Goal: Task Accomplishment & Management: Manage account settings

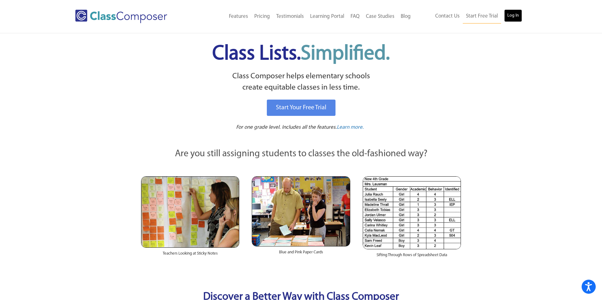
click at [505, 15] on link "Log In" at bounding box center [513, 15] width 18 height 13
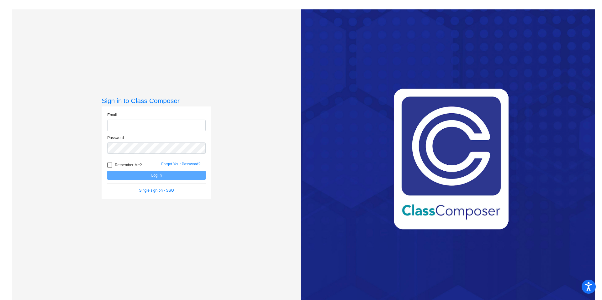
type input "[EMAIL_ADDRESS][DOMAIN_NAME]"
click at [164, 175] on button "Log In" at bounding box center [156, 175] width 98 height 9
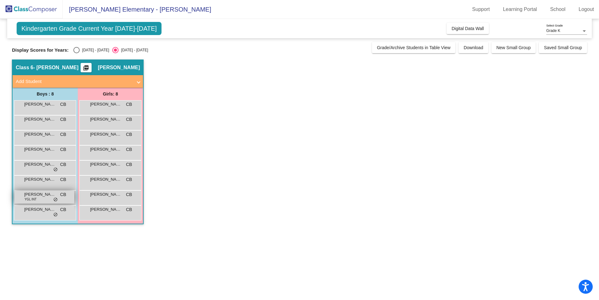
click at [37, 197] on span "[PERSON_NAME]" at bounding box center [39, 195] width 31 height 6
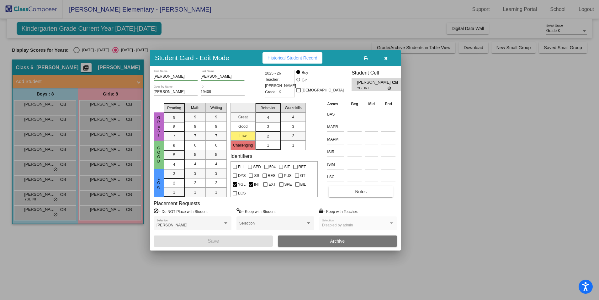
click at [481, 191] on div at bounding box center [299, 150] width 599 height 300
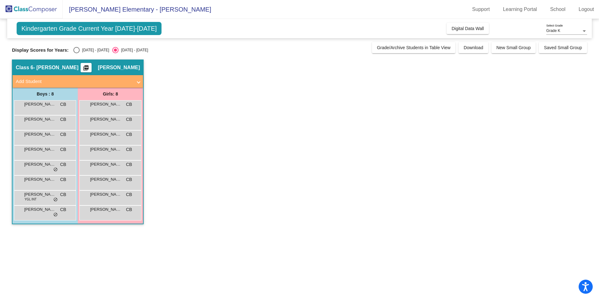
click at [74, 50] on div "Select an option" at bounding box center [76, 50] width 6 height 6
click at [76, 53] on input "2024 - 2025" at bounding box center [76, 53] width 0 height 0
radio input "true"
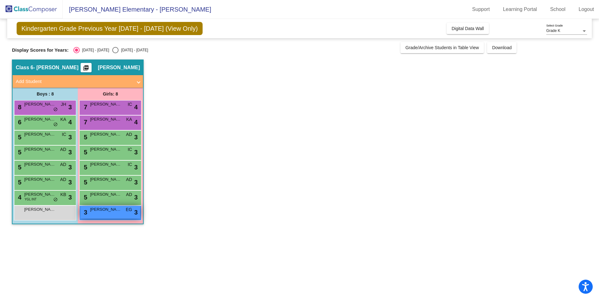
click at [94, 213] on div "3 Nevaeh De Leon EG lock do_not_disturb_alt 3" at bounding box center [110, 212] width 60 height 13
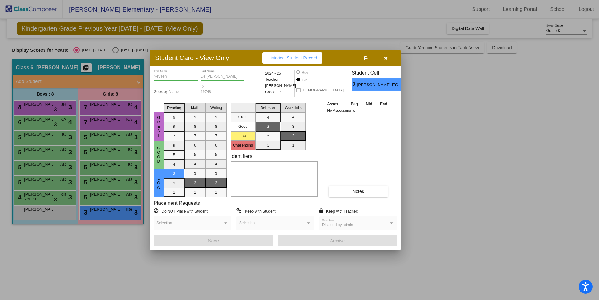
click at [392, 58] on button "button" at bounding box center [385, 57] width 20 height 11
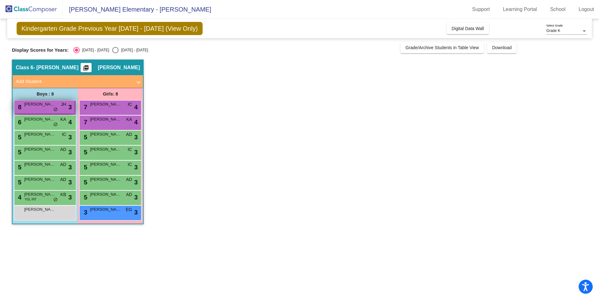
click at [34, 106] on span "Zaydrian Villegas" at bounding box center [39, 104] width 31 height 6
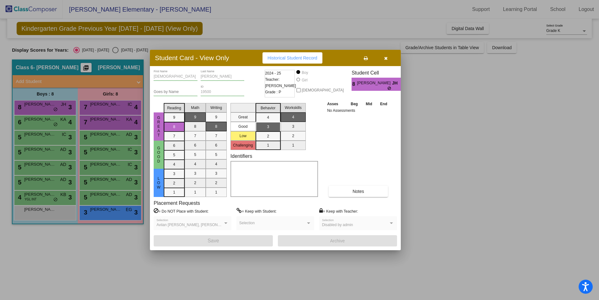
click at [388, 58] on button "button" at bounding box center [385, 57] width 20 height 11
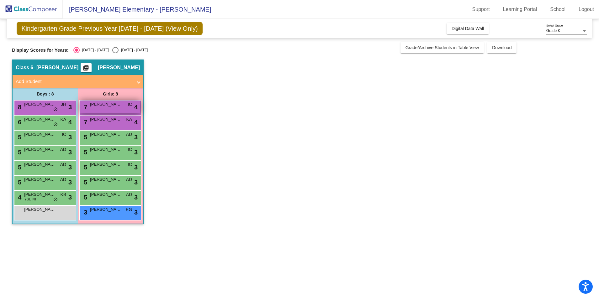
click at [114, 113] on div "7 Audrielle Rivera IC lock do_not_disturb_alt 4" at bounding box center [110, 107] width 60 height 13
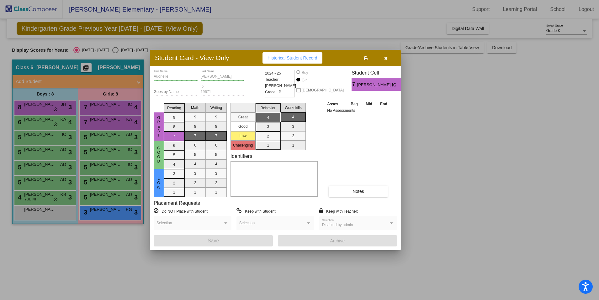
click at [392, 85] on span "IC" at bounding box center [396, 85] width 9 height 7
click at [388, 60] on button "button" at bounding box center [385, 57] width 20 height 11
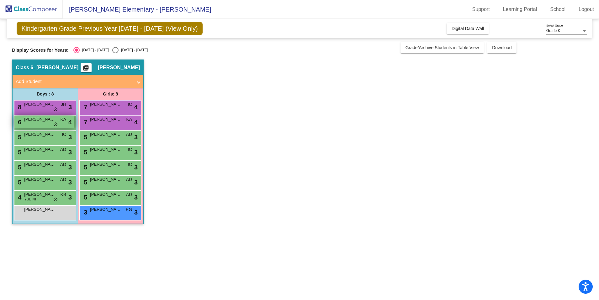
click at [38, 121] on span "Leonardo Ciriza" at bounding box center [39, 119] width 31 height 6
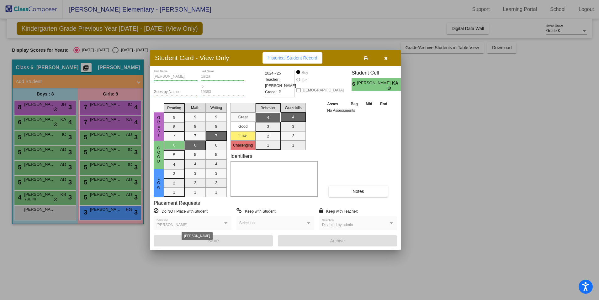
click at [181, 224] on div "Zella Gandy" at bounding box center [189, 225] width 66 height 4
click at [383, 59] on button "button" at bounding box center [385, 57] width 20 height 11
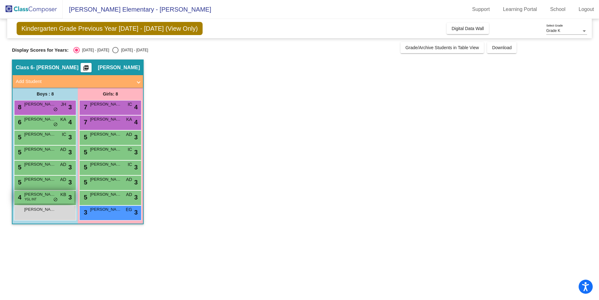
click at [51, 196] on span "Saul Rodriguez" at bounding box center [39, 195] width 31 height 6
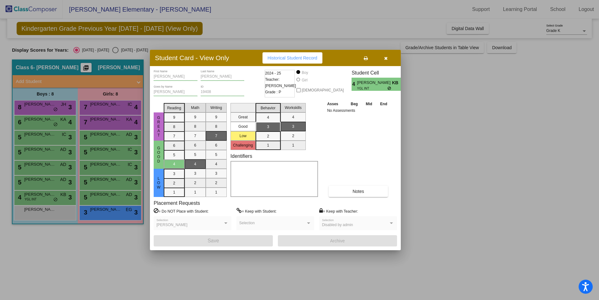
click at [389, 55] on button "button" at bounding box center [385, 57] width 20 height 11
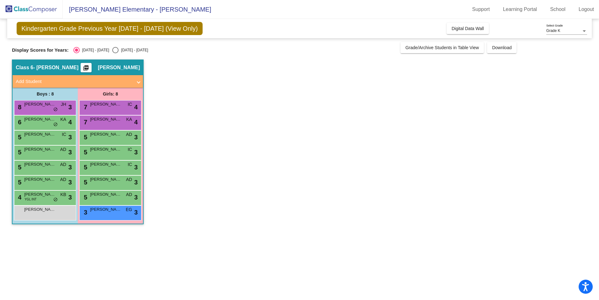
click at [108, 53] on div "Kindergarten Grade Previous Year 2024 - 2025 (View Only) Add, Move, or Retain S…" at bounding box center [299, 125] width 575 height 212
click at [112, 48] on div "Select an option" at bounding box center [115, 50] width 6 height 6
click at [115, 53] on input "2025 - 2026" at bounding box center [115, 53] width 0 height 0
radio input "true"
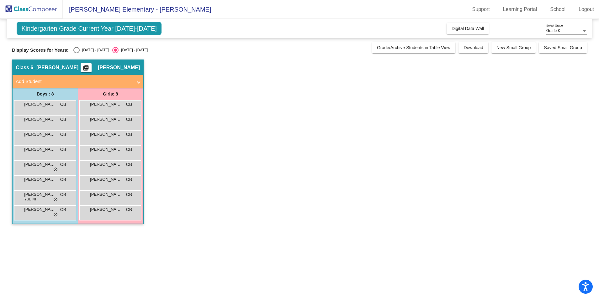
click at [77, 49] on div "Select an option" at bounding box center [76, 50] width 6 height 6
click at [76, 53] on input "2024 - 2025" at bounding box center [76, 53] width 0 height 0
radio input "true"
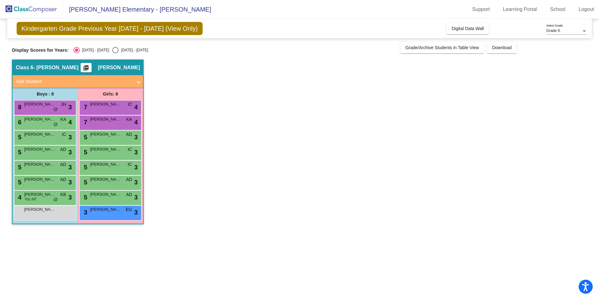
click at [564, 30] on div "Grade K" at bounding box center [563, 31] width 35 height 4
click at [564, 41] on span "Grade K" at bounding box center [566, 42] width 41 height 11
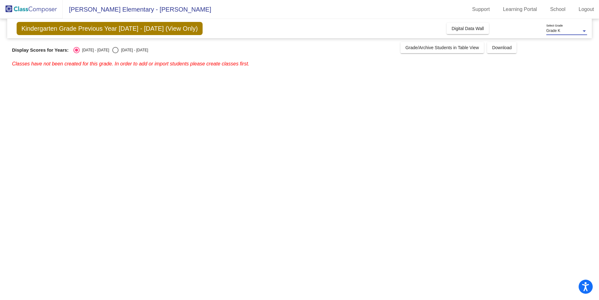
click at [554, 31] on span "Grade K" at bounding box center [553, 31] width 14 height 4
click at [542, 16] on mat-option "Grade K" at bounding box center [566, 19] width 51 height 11
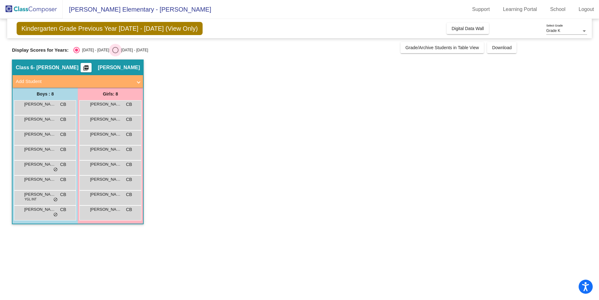
click at [112, 53] on div "Select an option" at bounding box center [115, 50] width 6 height 6
click at [115, 53] on input "2025 - 2026" at bounding box center [115, 53] width 0 height 0
radio input "true"
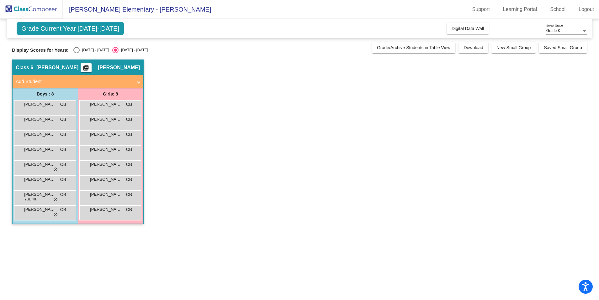
click at [75, 53] on div "Select an option" at bounding box center [76, 50] width 6 height 6
click at [76, 53] on input "2024 - 2025" at bounding box center [76, 53] width 0 height 0
radio input "true"
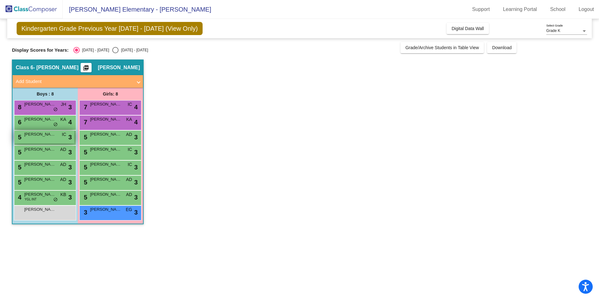
click at [37, 137] on span "Joshua Schultz Ortiz" at bounding box center [39, 134] width 31 height 6
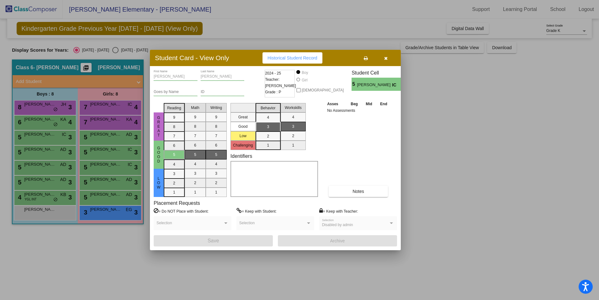
click at [387, 64] on div "Student Card - View Only Historical Student Record" at bounding box center [275, 58] width 251 height 16
click at [388, 60] on button "button" at bounding box center [385, 57] width 20 height 11
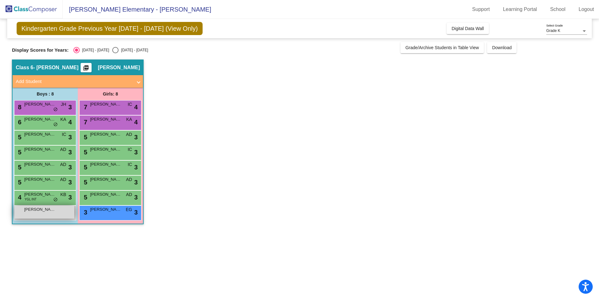
click at [45, 210] on span "Kamryn Corrales" at bounding box center [39, 210] width 31 height 6
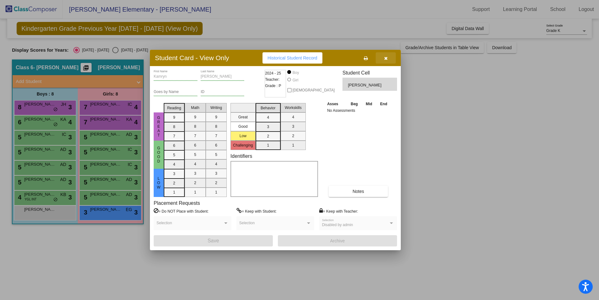
click at [390, 58] on button "button" at bounding box center [385, 57] width 20 height 11
